Goal: Navigation & Orientation: Find specific page/section

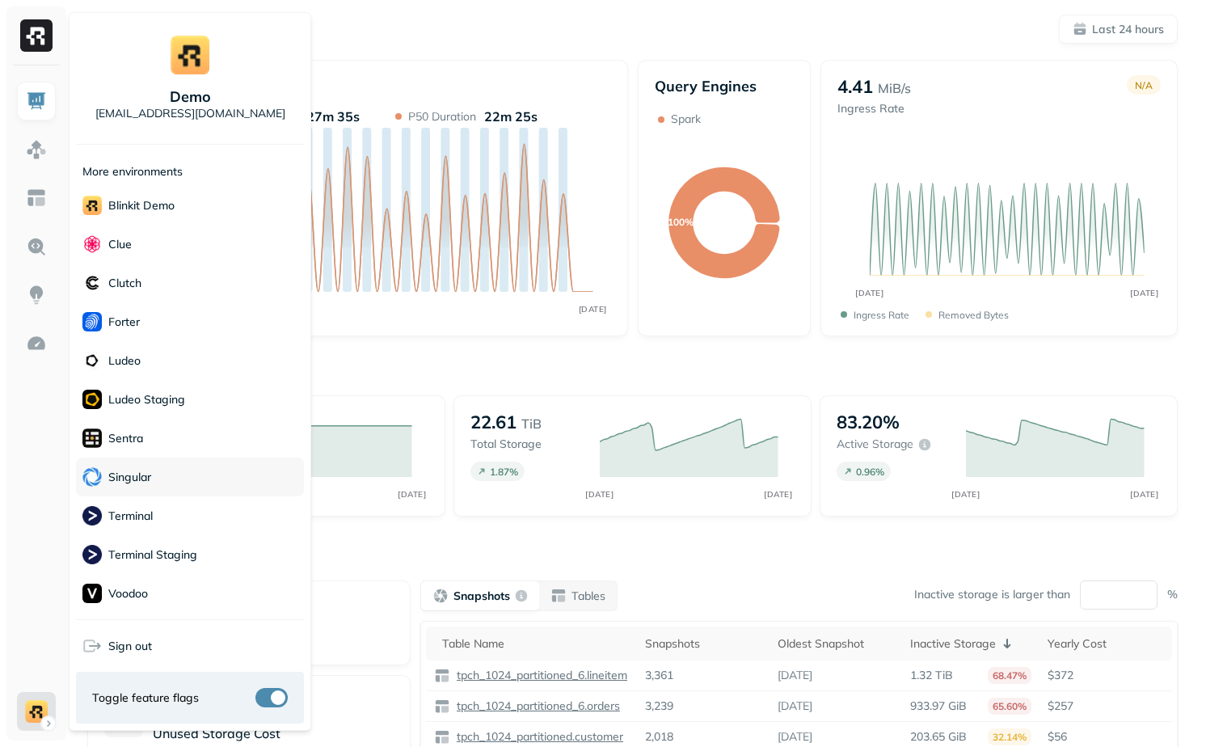
click at [183, 482] on div "Singular" at bounding box center [190, 477] width 228 height 39
click at [475, 347] on html "Dashboard Last 24 hours Query Performance AUG 20 AUG 21 Queries 23 P90 Duration…" at bounding box center [603, 450] width 1206 height 900
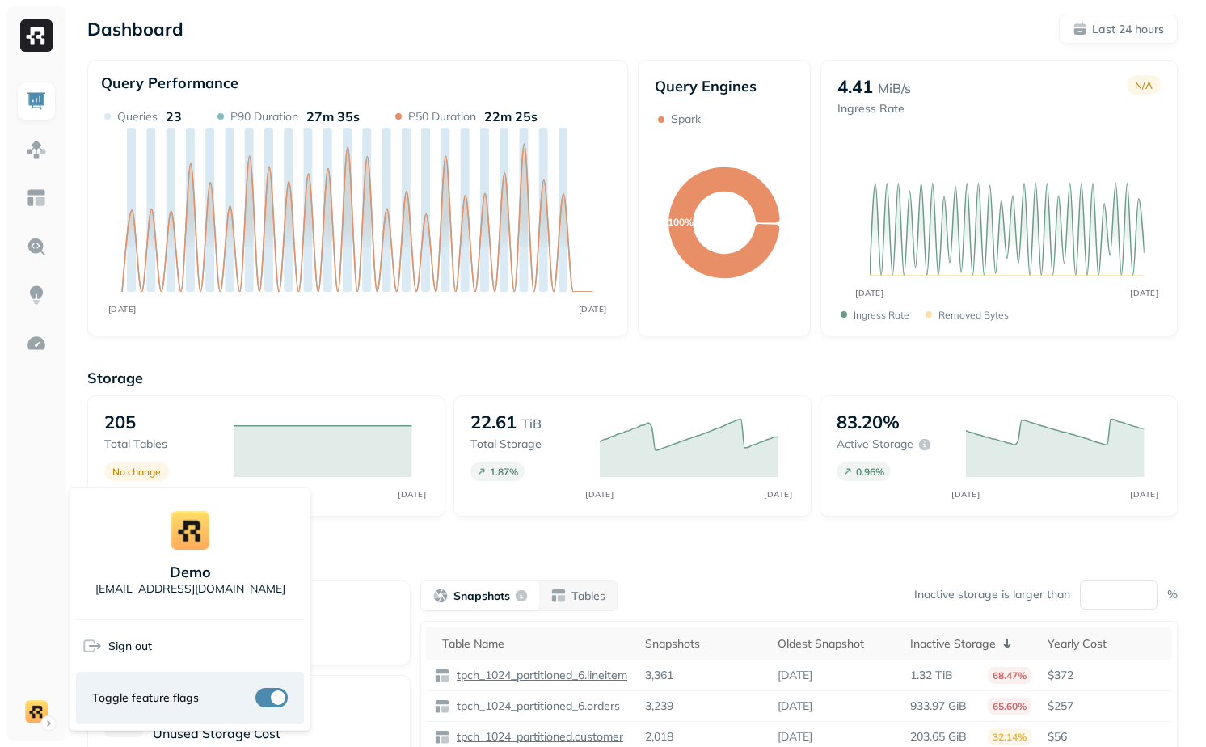
click at [18, 522] on html "Dashboard Last 24 hours Query Performance AUG 20 AUG 21 Queries 23 P90 Duration…" at bounding box center [603, 450] width 1206 height 900
click at [31, 727] on html "Dashboard Last 24 hours Query Performance AUG 20 AUG 21 Queries 23 P90 Duration…" at bounding box center [603, 450] width 1206 height 900
click at [386, 540] on html "Dashboard Last 24 hours Query Performance AUG 20 AUG 21 Queries 23 P90 Duration…" at bounding box center [603, 450] width 1206 height 900
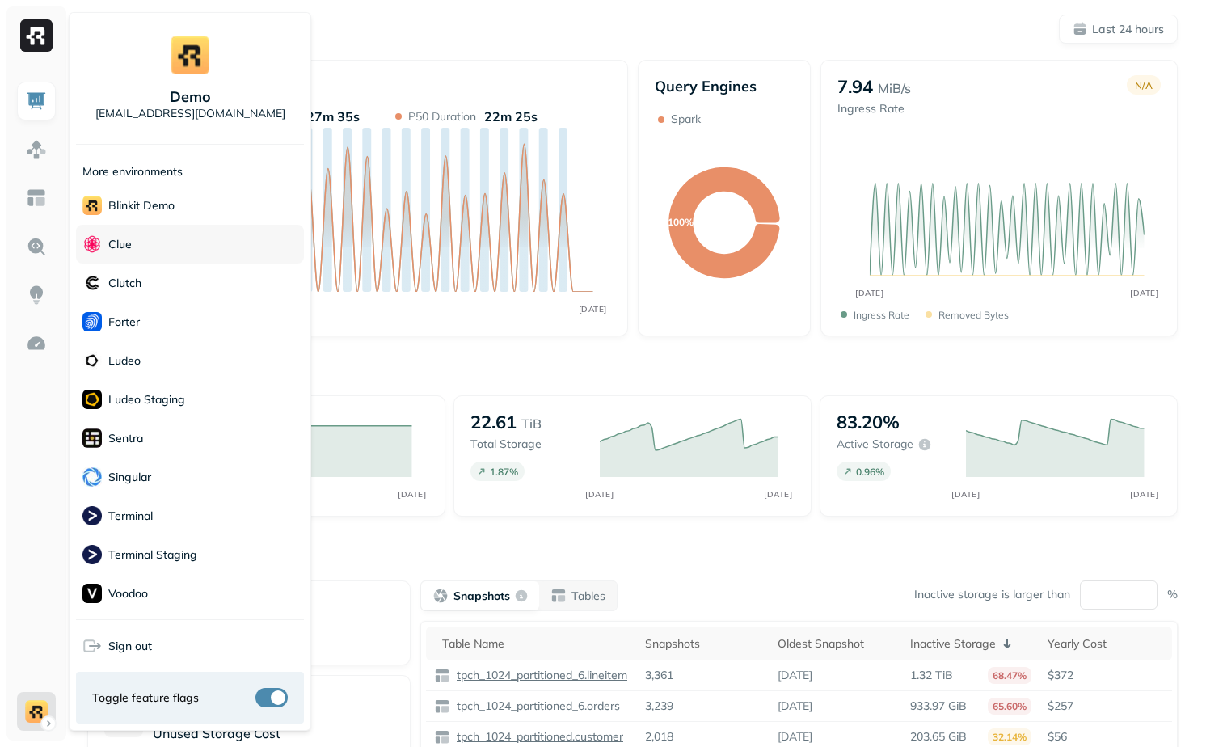
click at [174, 249] on div "Clue" at bounding box center [190, 244] width 228 height 39
click at [420, 383] on html "Dashboard Last 24 hours Query Performance AUG [DATE] Queries 23 P90 Duration 27…" at bounding box center [603, 450] width 1206 height 900
